Goal: Task Accomplishment & Management: Manage account settings

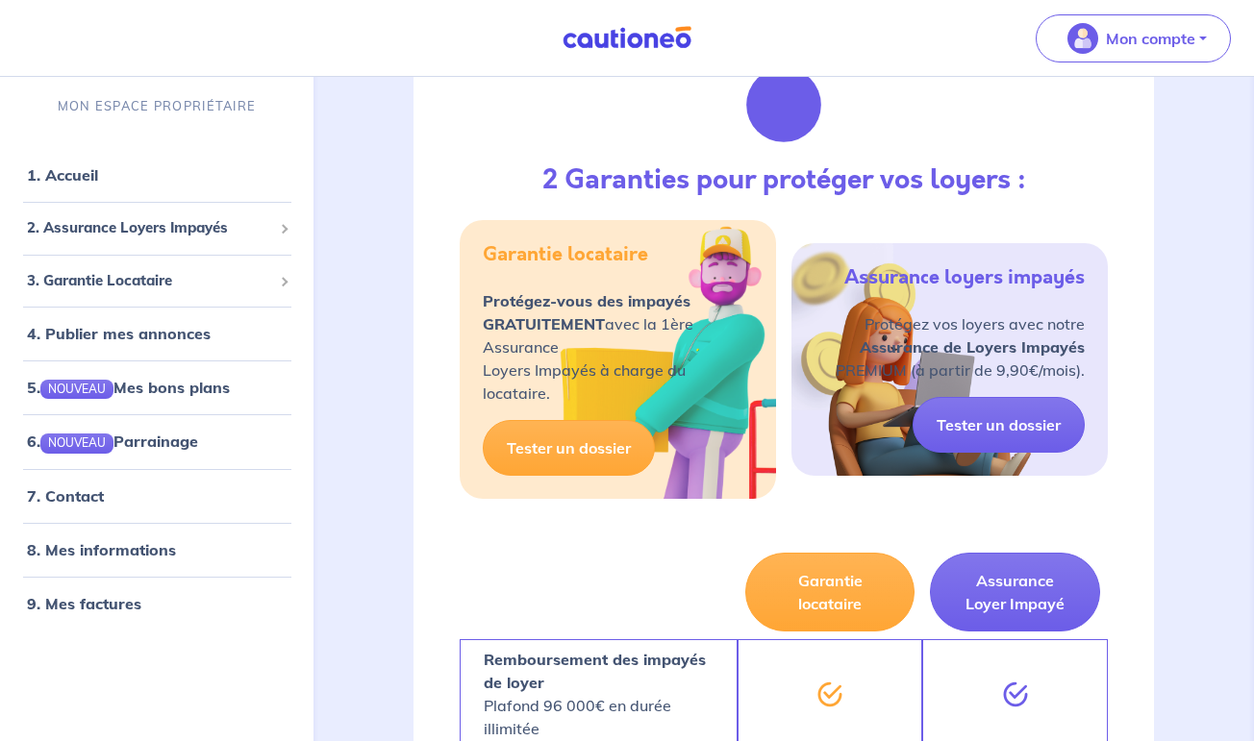
scroll to position [856, 0]
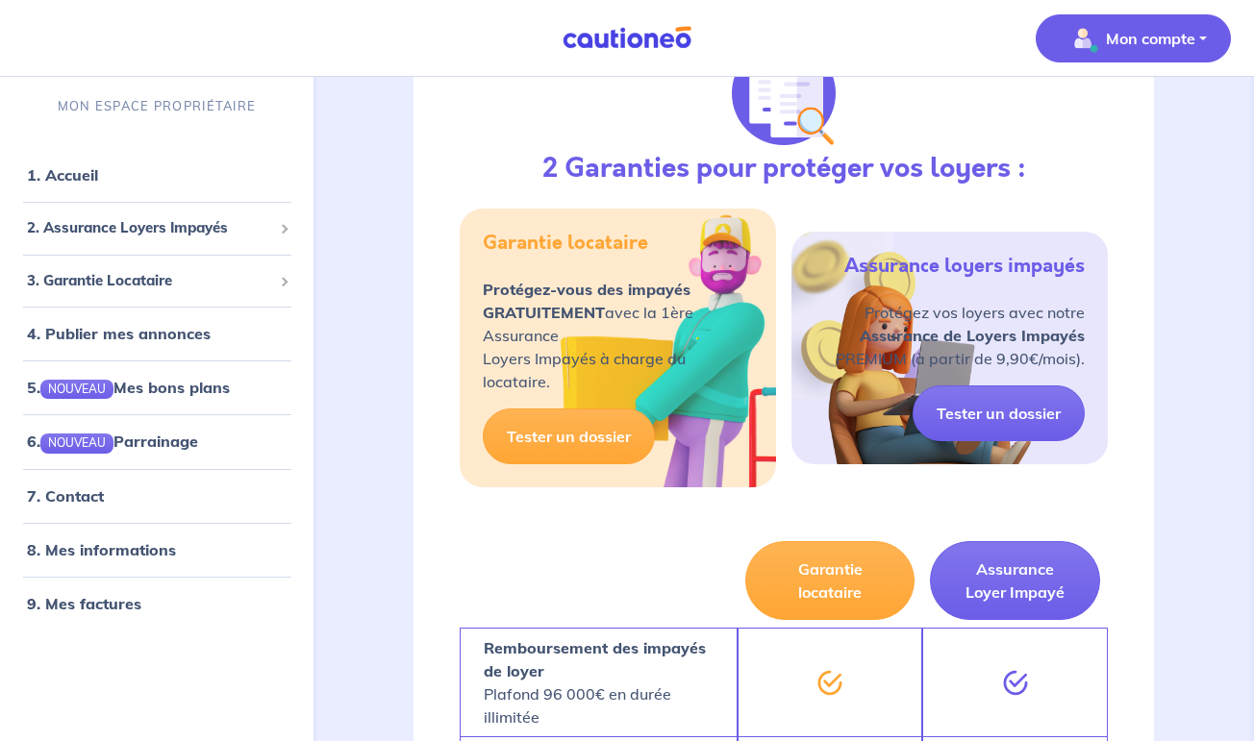
click at [1181, 45] on p "Mon compte" at bounding box center [1150, 38] width 89 height 23
click at [1139, 117] on link "Mes informations" at bounding box center [1114, 119] width 155 height 31
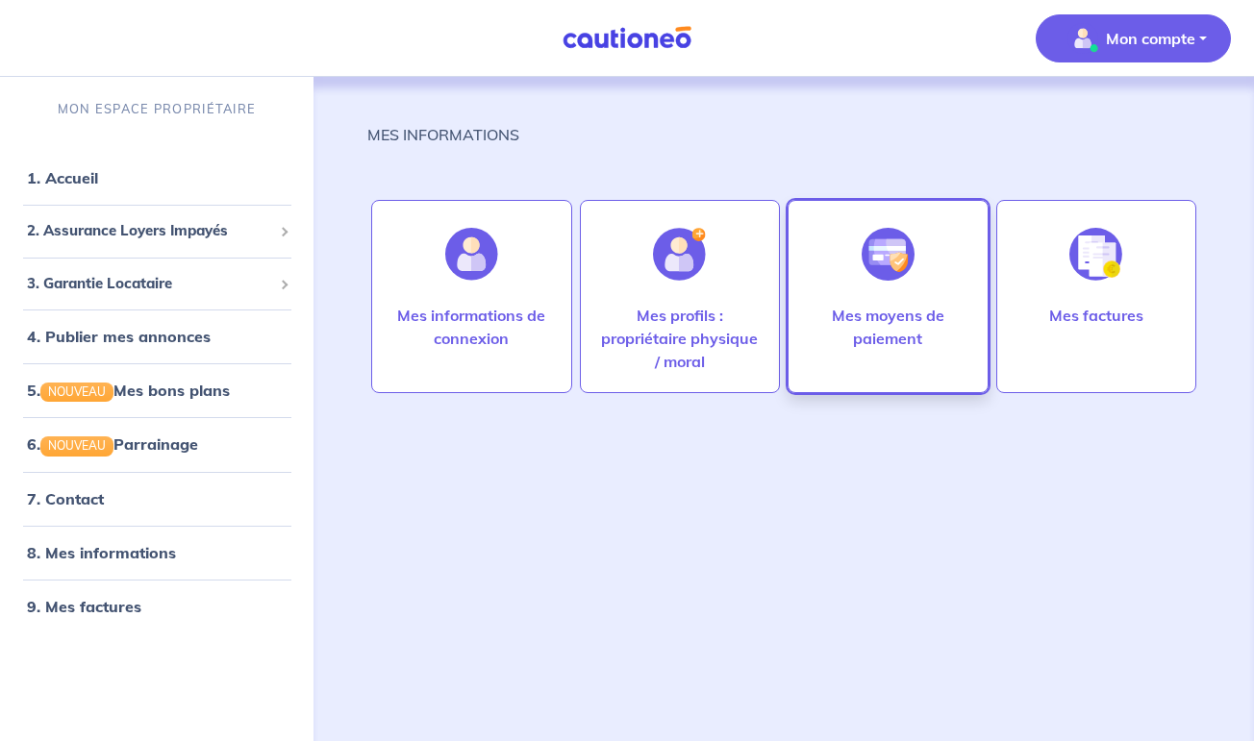
click at [943, 289] on div "Mes moyens de paiement" at bounding box center [888, 296] width 201 height 193
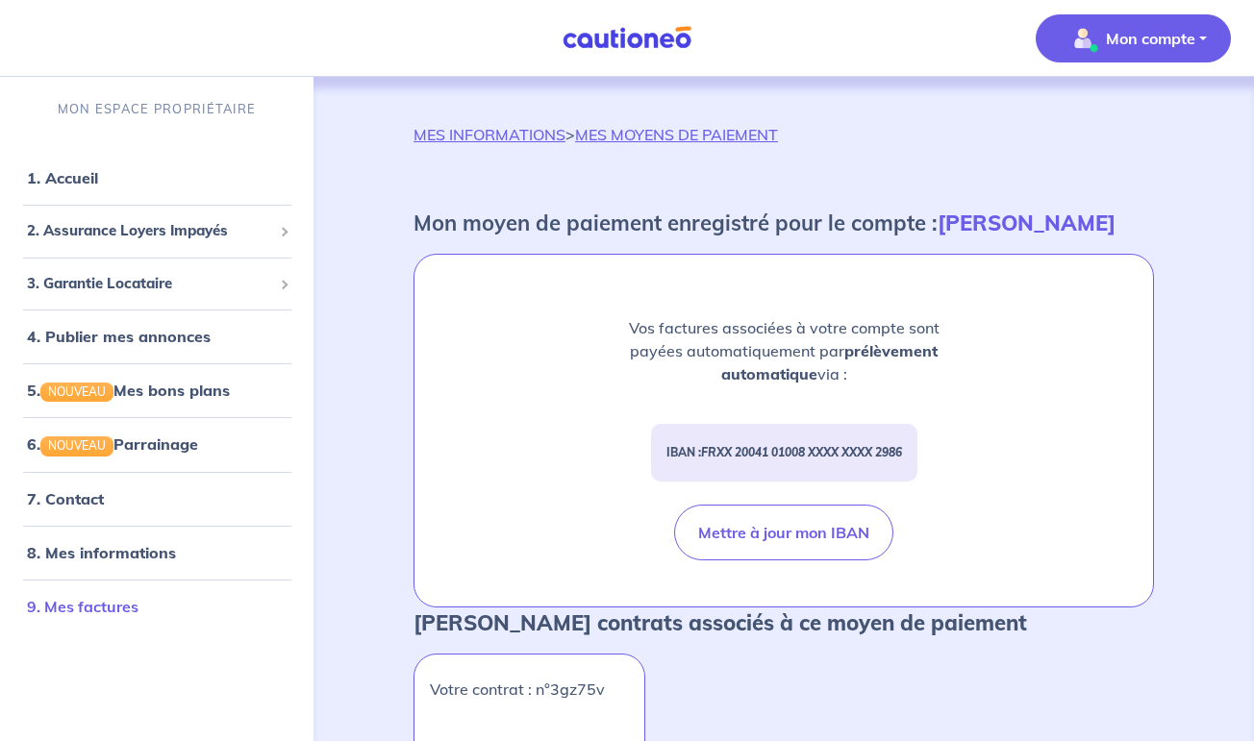
click at [119, 603] on link "9. Mes factures" at bounding box center [83, 606] width 112 height 19
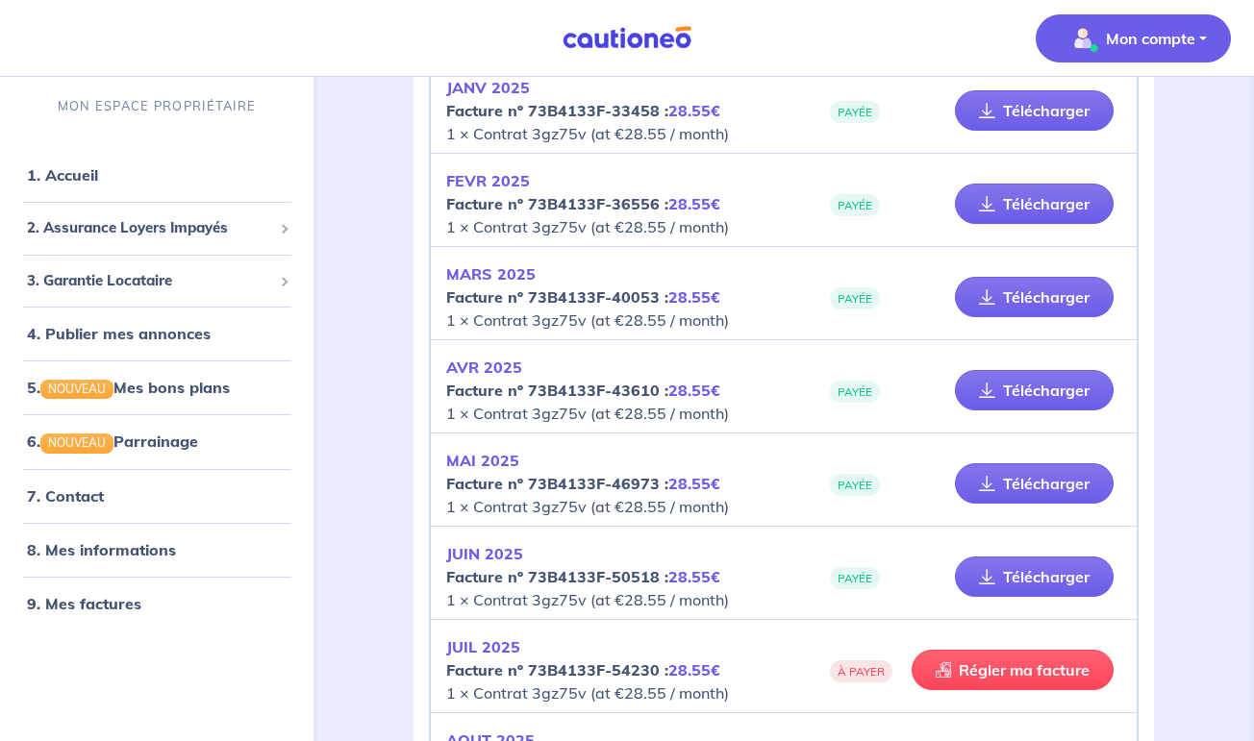
scroll to position [1368, 0]
click at [92, 494] on link "7. Contact" at bounding box center [64, 496] width 75 height 19
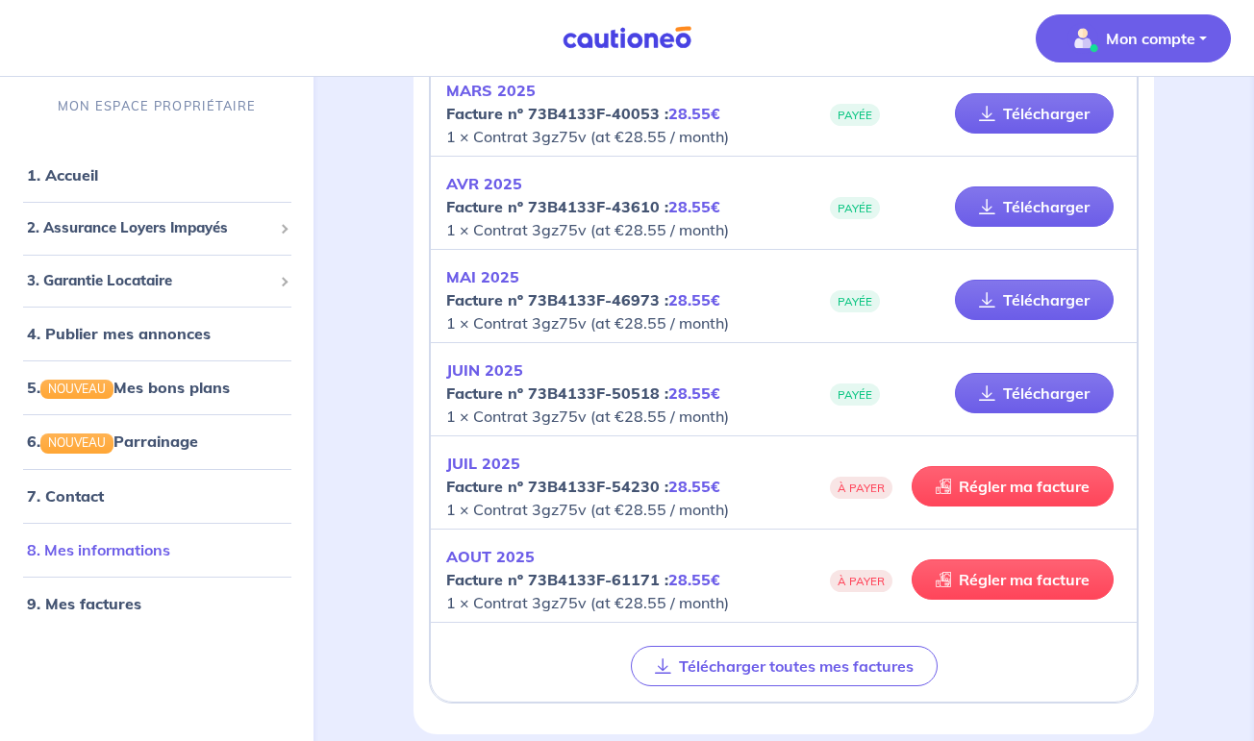
scroll to position [1556, 0]
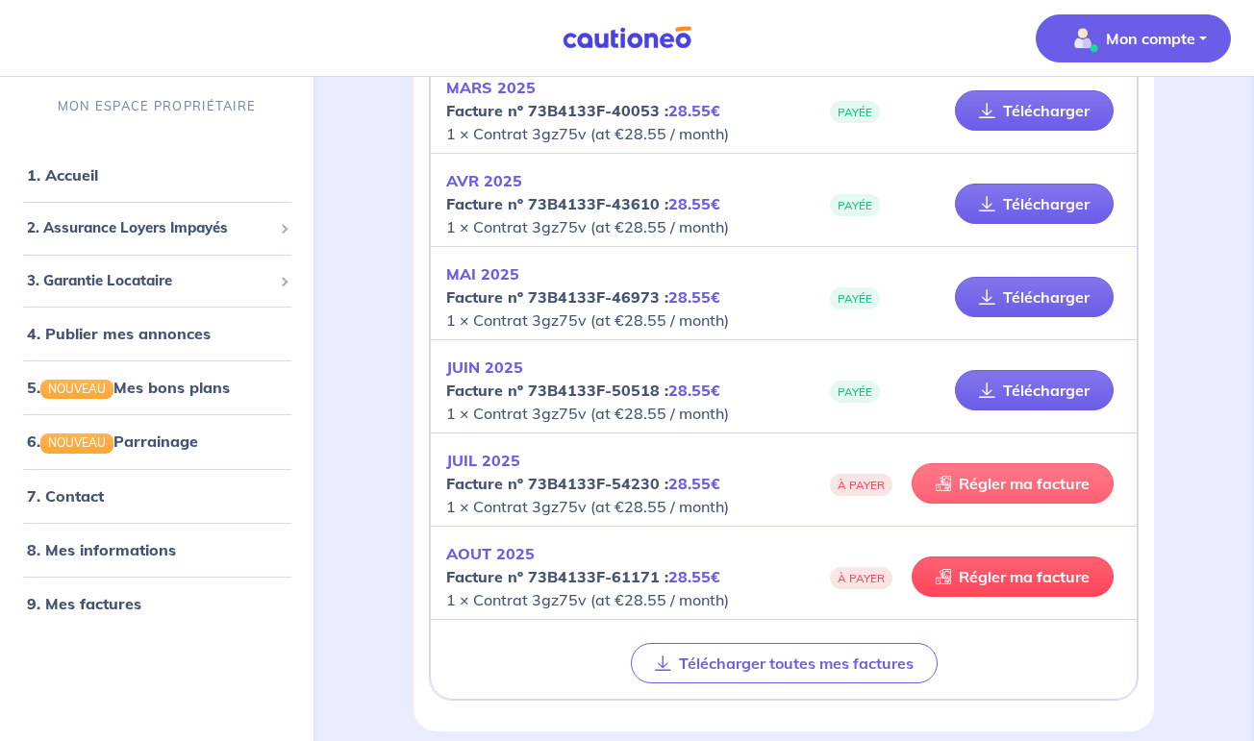
click at [1012, 492] on link "Régler ma facture" at bounding box center [1013, 484] width 202 height 40
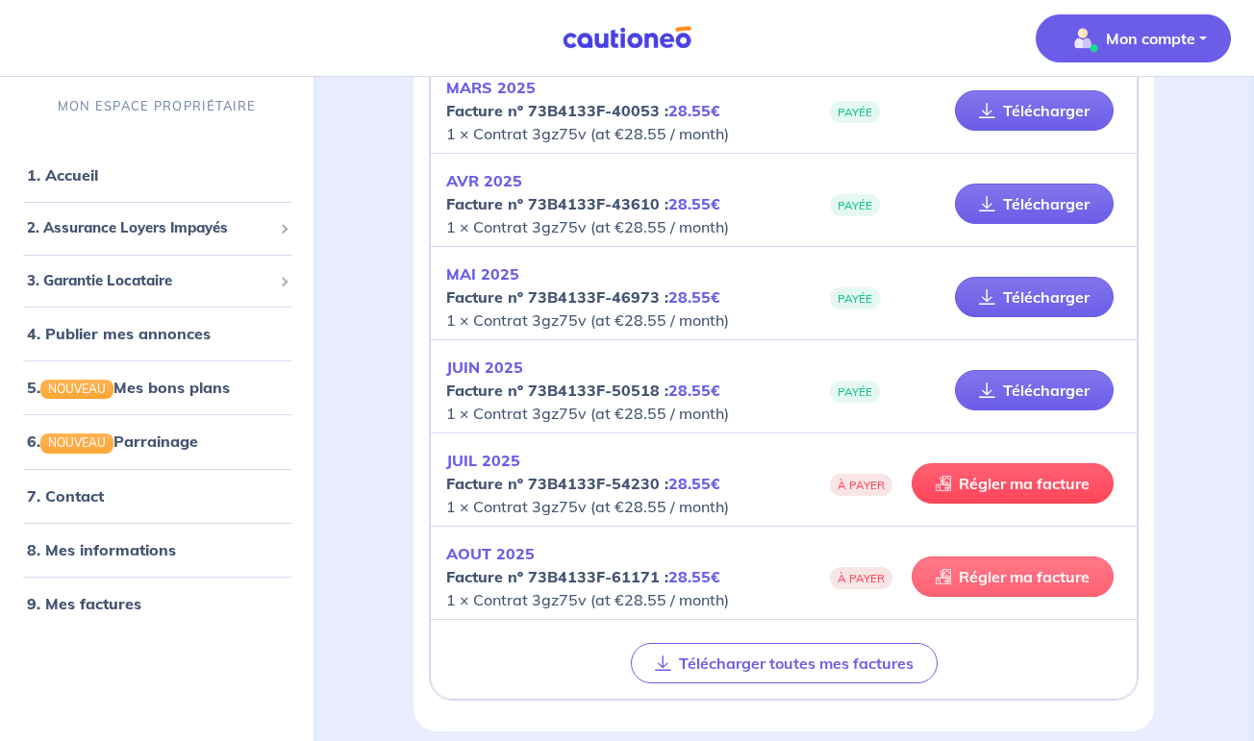
click at [974, 584] on link "Régler ma facture" at bounding box center [1013, 577] width 202 height 40
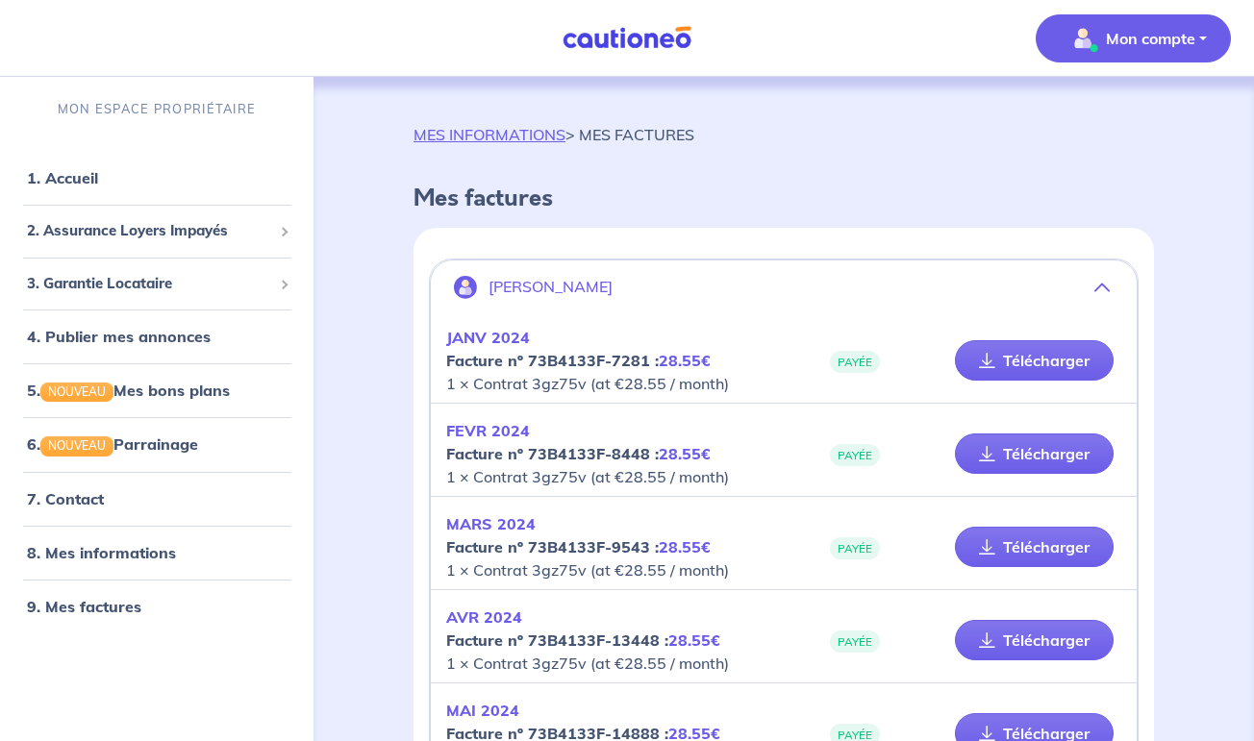
scroll to position [0, 0]
click at [1099, 50] on span "Mon compte" at bounding box center [1128, 38] width 136 height 31
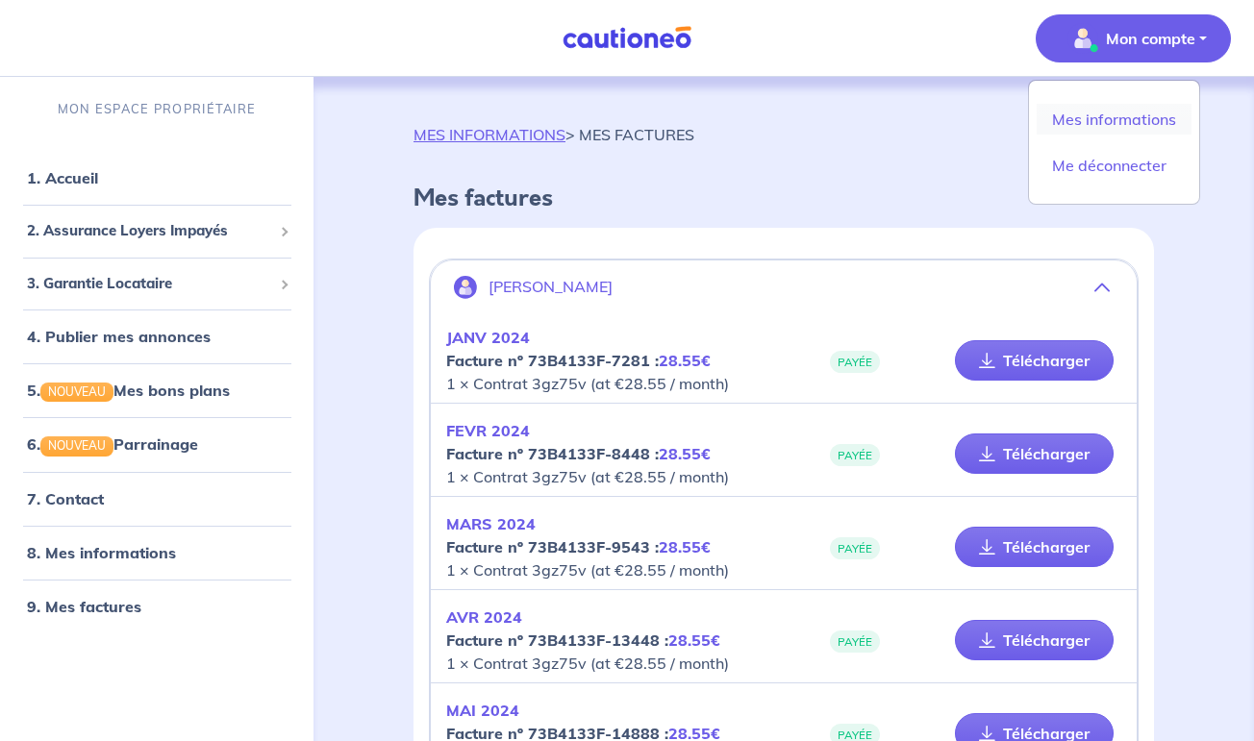
click at [1084, 128] on link "Mes informations" at bounding box center [1114, 119] width 155 height 31
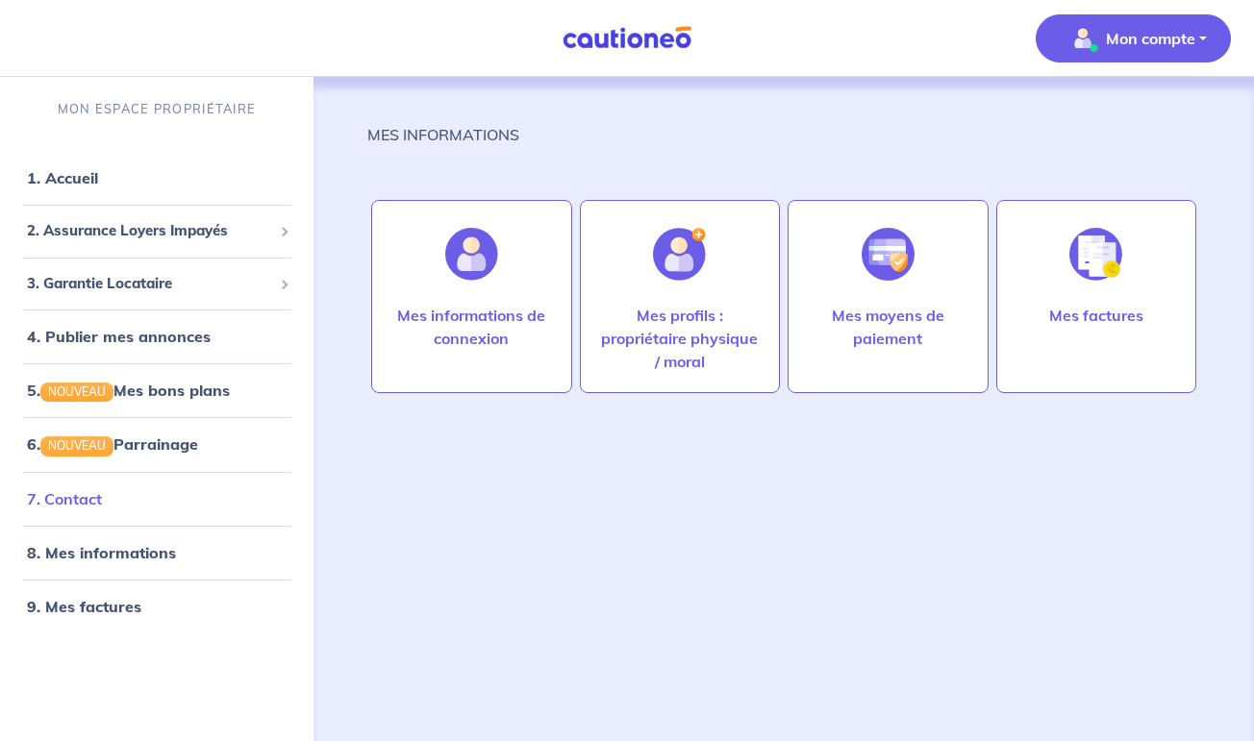
click at [91, 498] on link "7. Contact" at bounding box center [64, 498] width 75 height 19
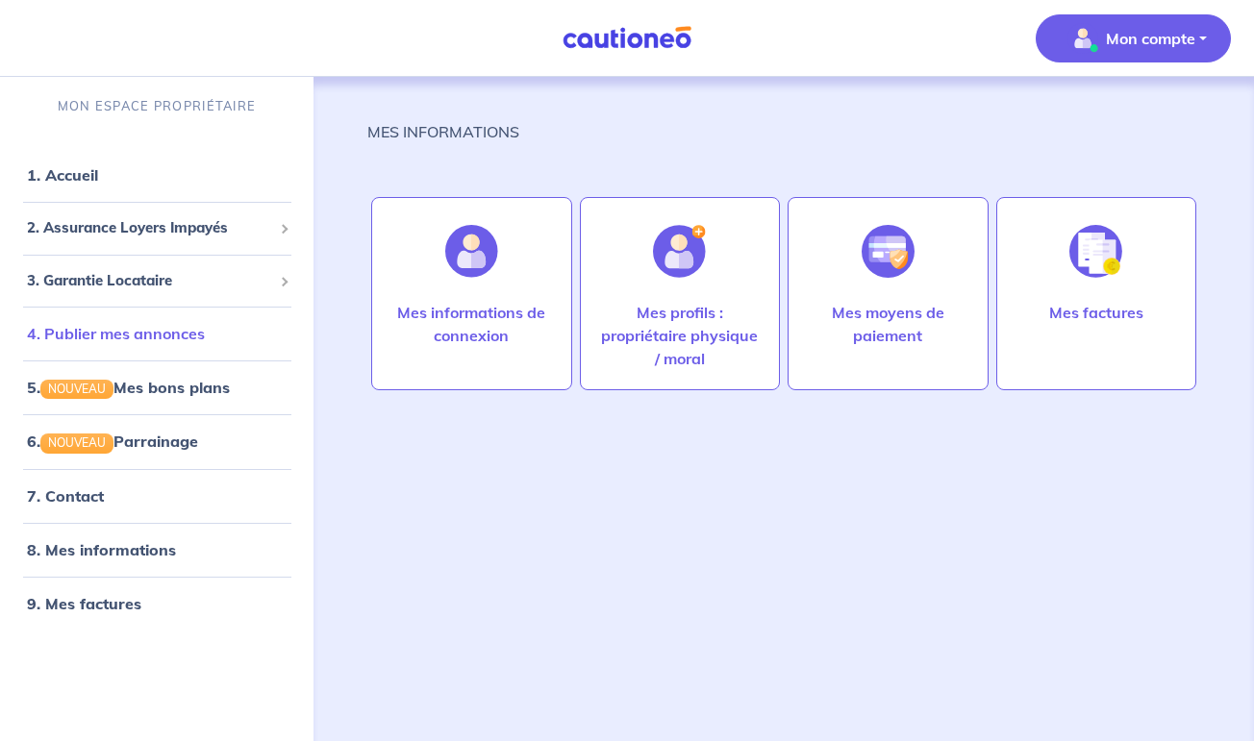
scroll to position [3, 0]
click at [97, 174] on link "1. Accueil" at bounding box center [62, 174] width 70 height 19
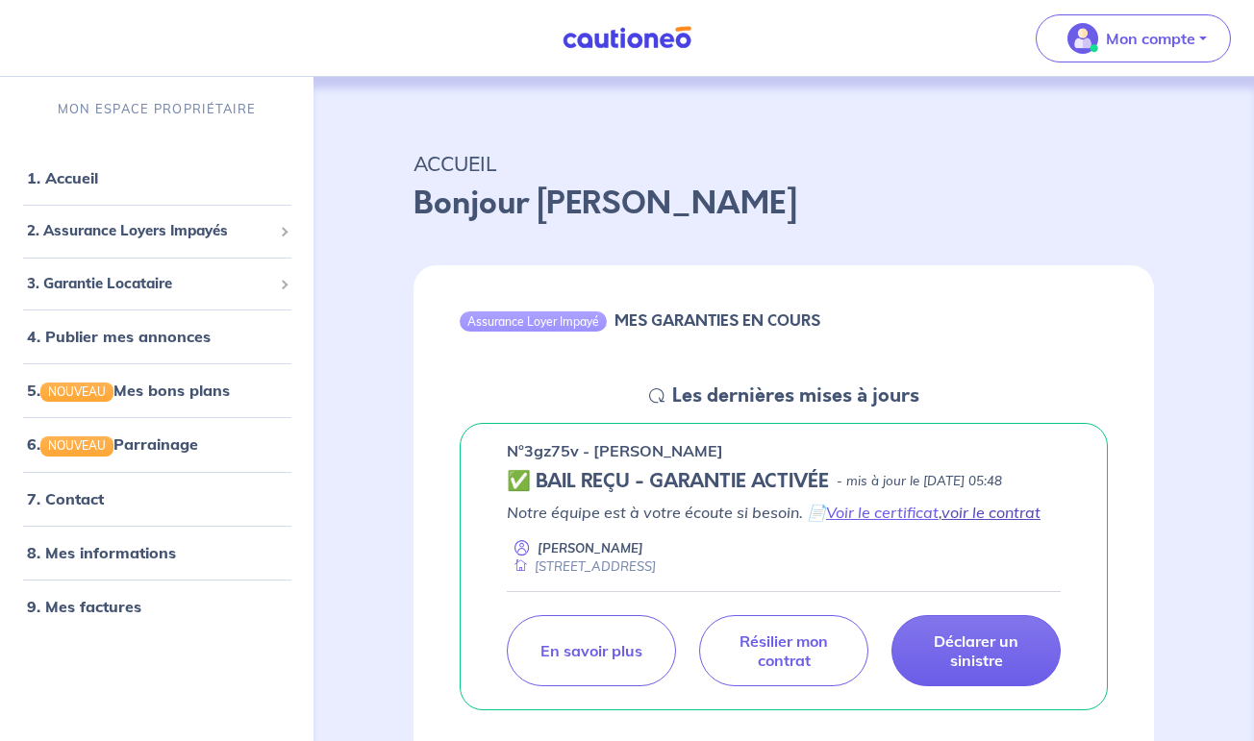
click at [996, 522] on link "voir le contrat" at bounding box center [990, 512] width 99 height 19
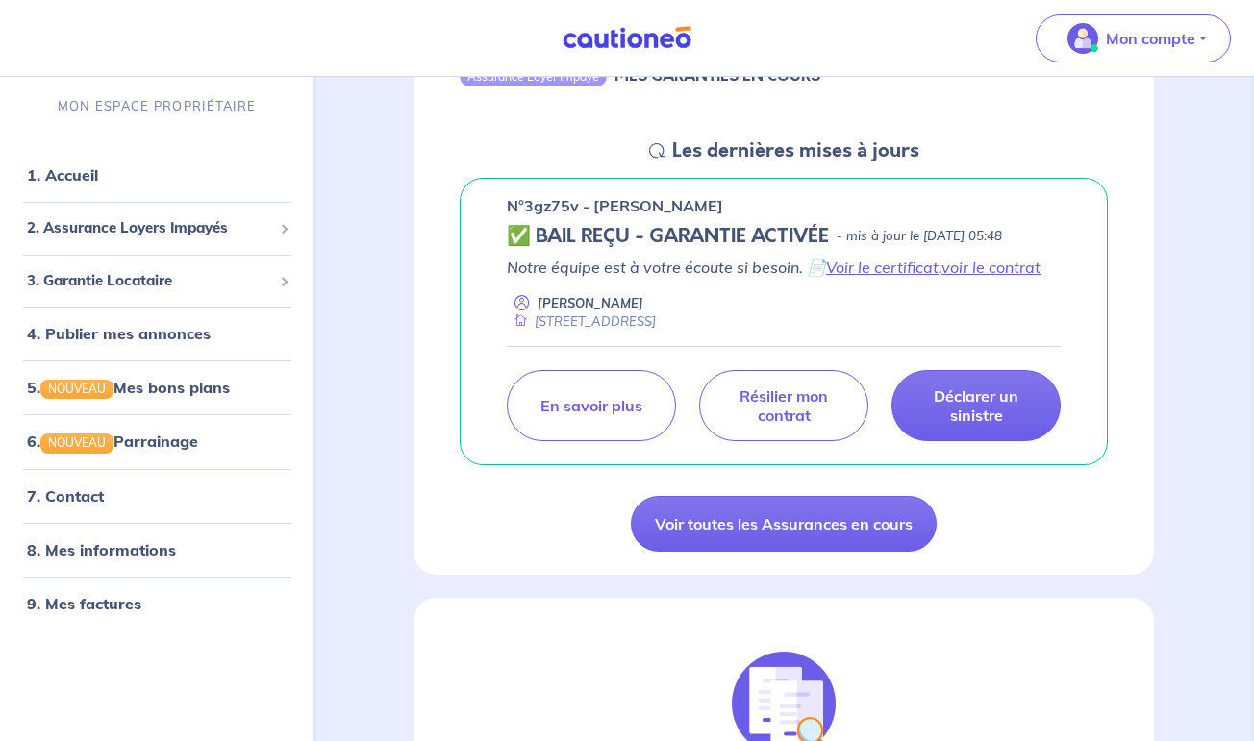
scroll to position [247, 0]
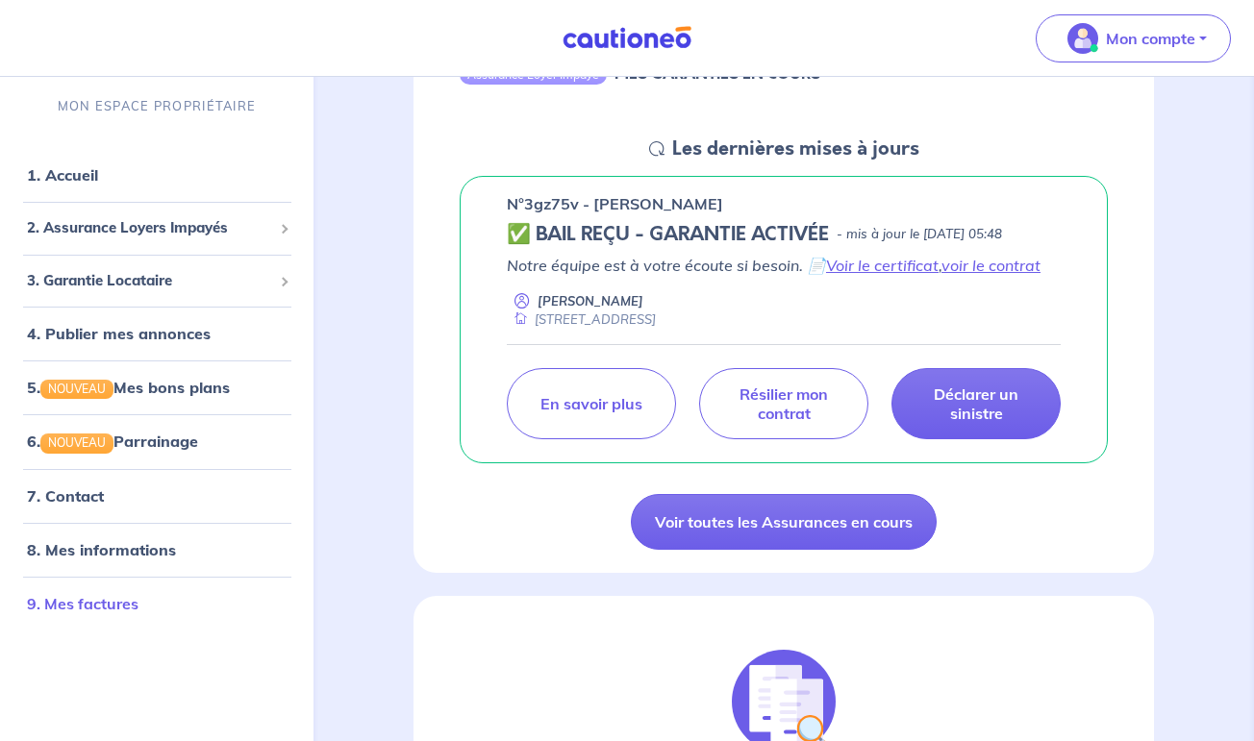
click at [138, 607] on link "9. Mes factures" at bounding box center [83, 603] width 112 height 19
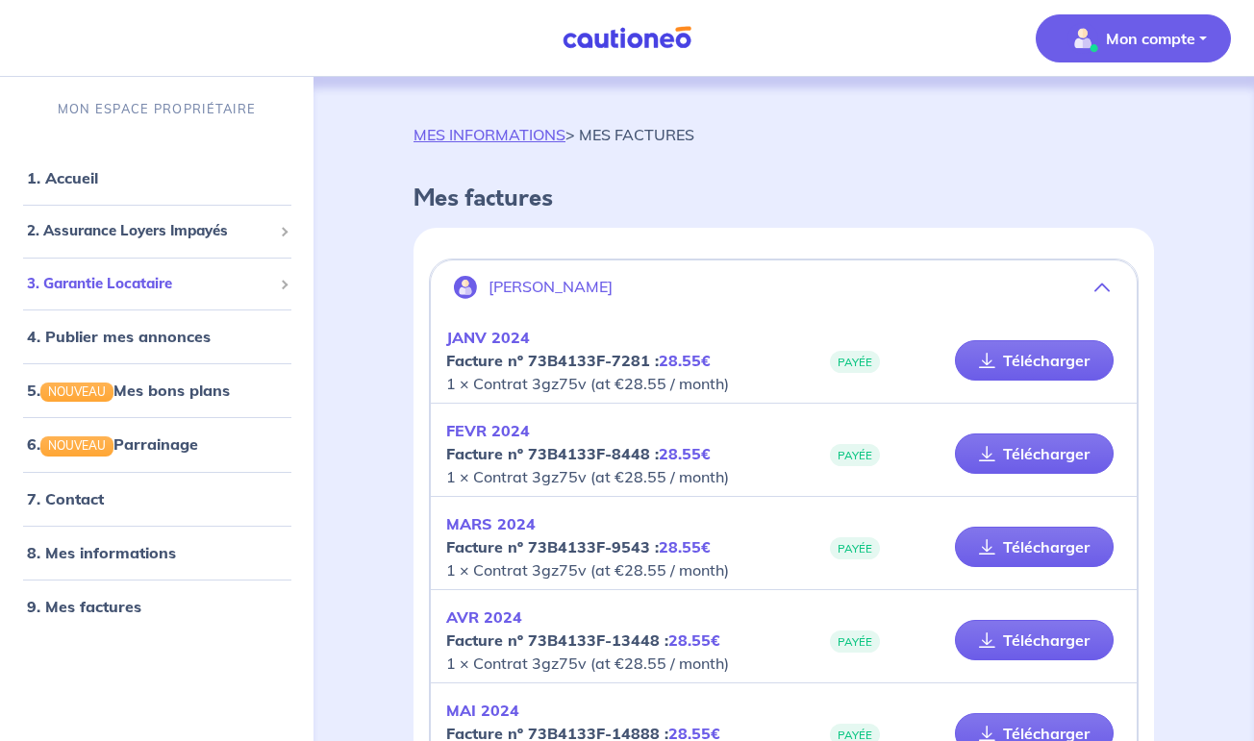
click at [97, 288] on span "3. Garantie Locataire" at bounding box center [149, 284] width 245 height 22
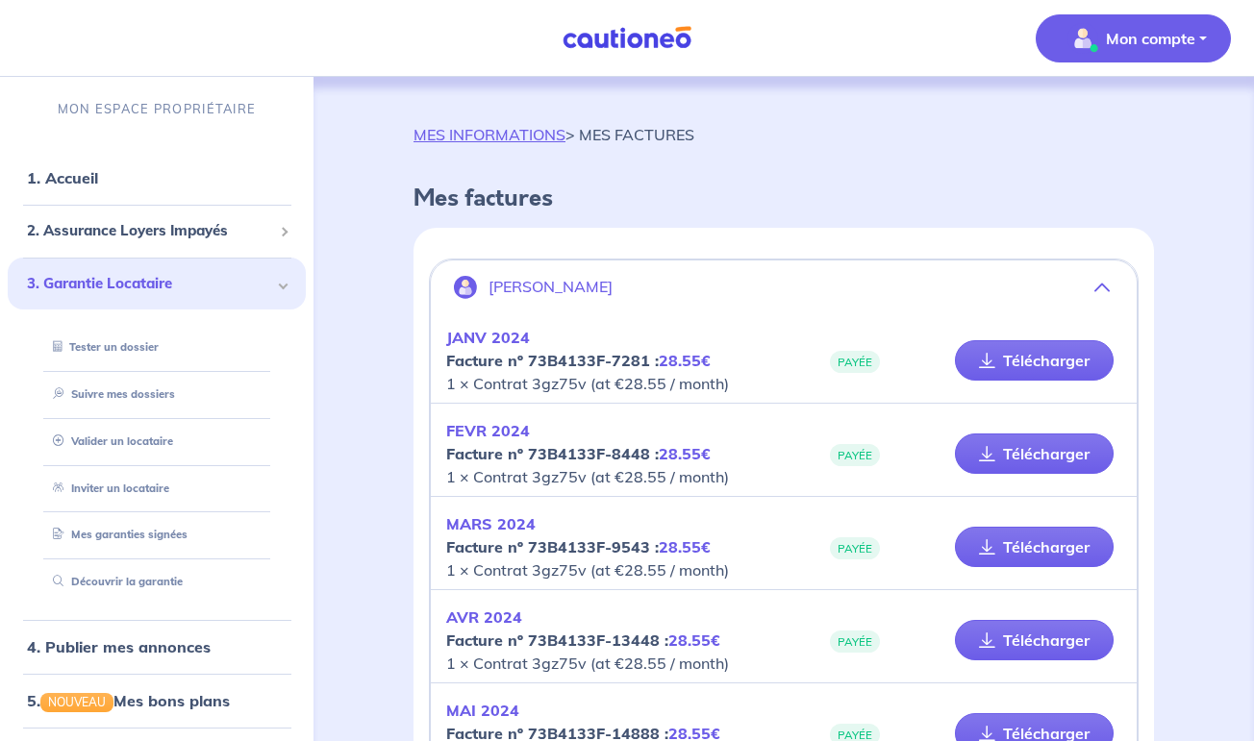
click at [281, 288] on span at bounding box center [283, 284] width 7 height 22
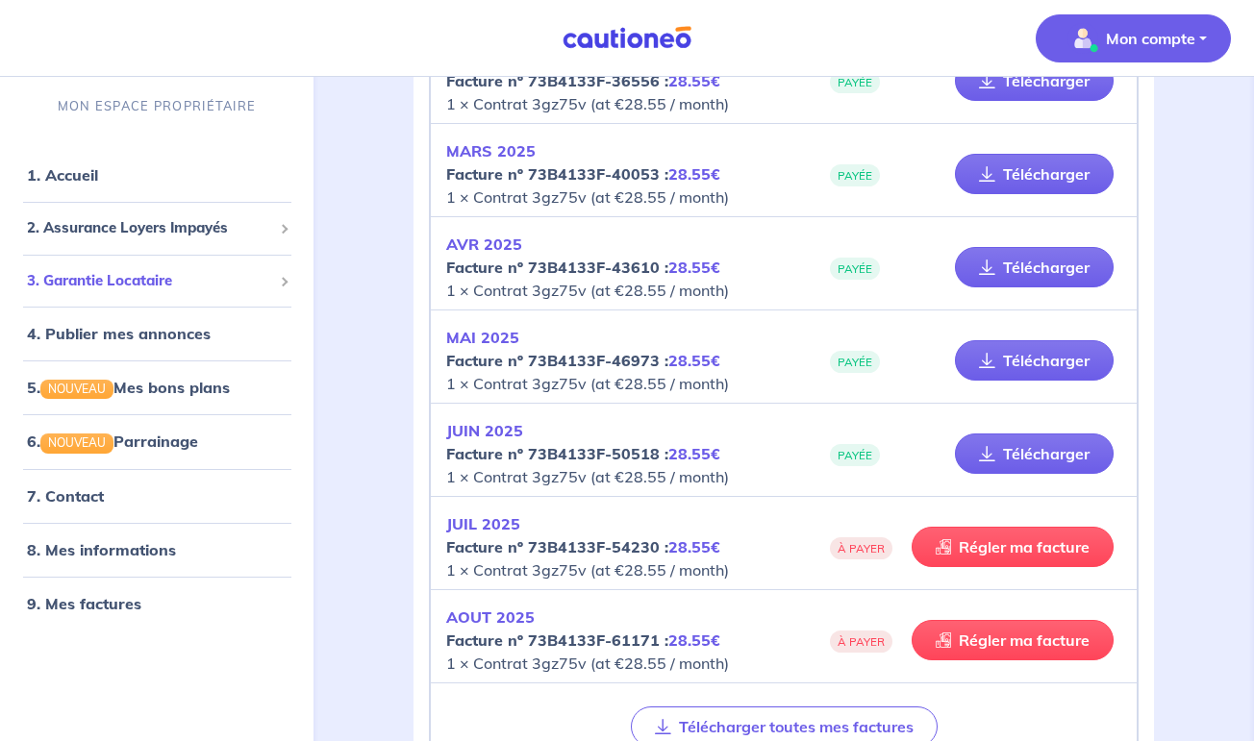
scroll to position [1494, 0]
